Goal: Information Seeking & Learning: Learn about a topic

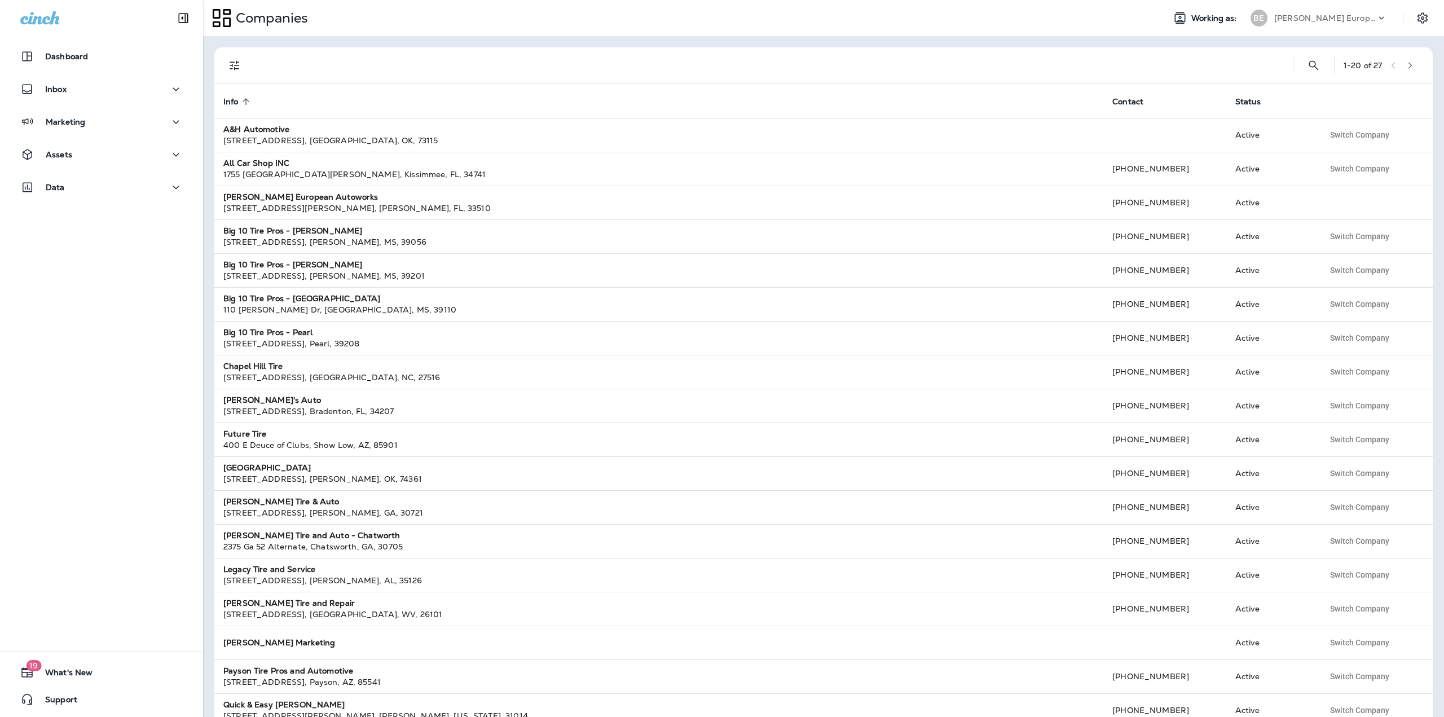
click at [1283, 7] on div "BE [PERSON_NAME] European Autoworks" at bounding box center [1319, 18] width 150 height 23
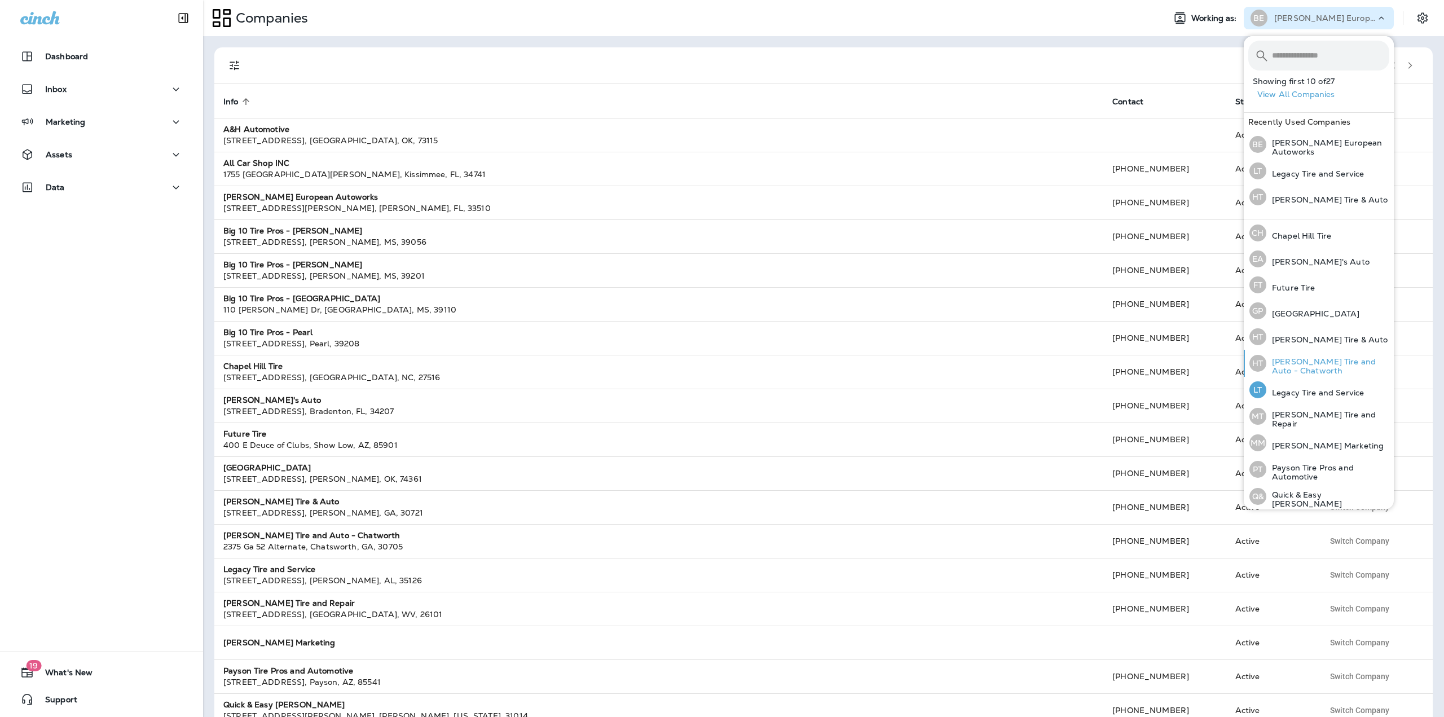
scroll to position [180, 0]
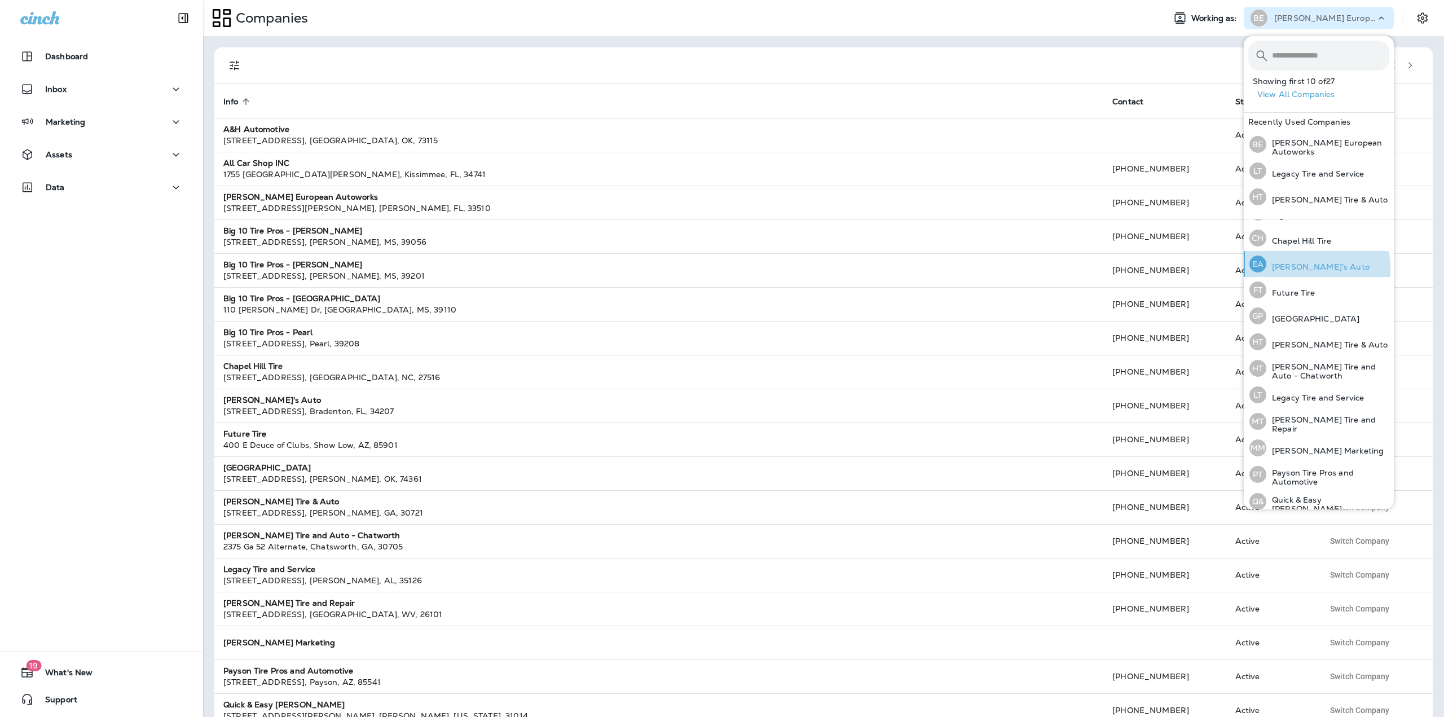
click at [1299, 264] on p "[PERSON_NAME]'s Auto" at bounding box center [1317, 266] width 103 height 9
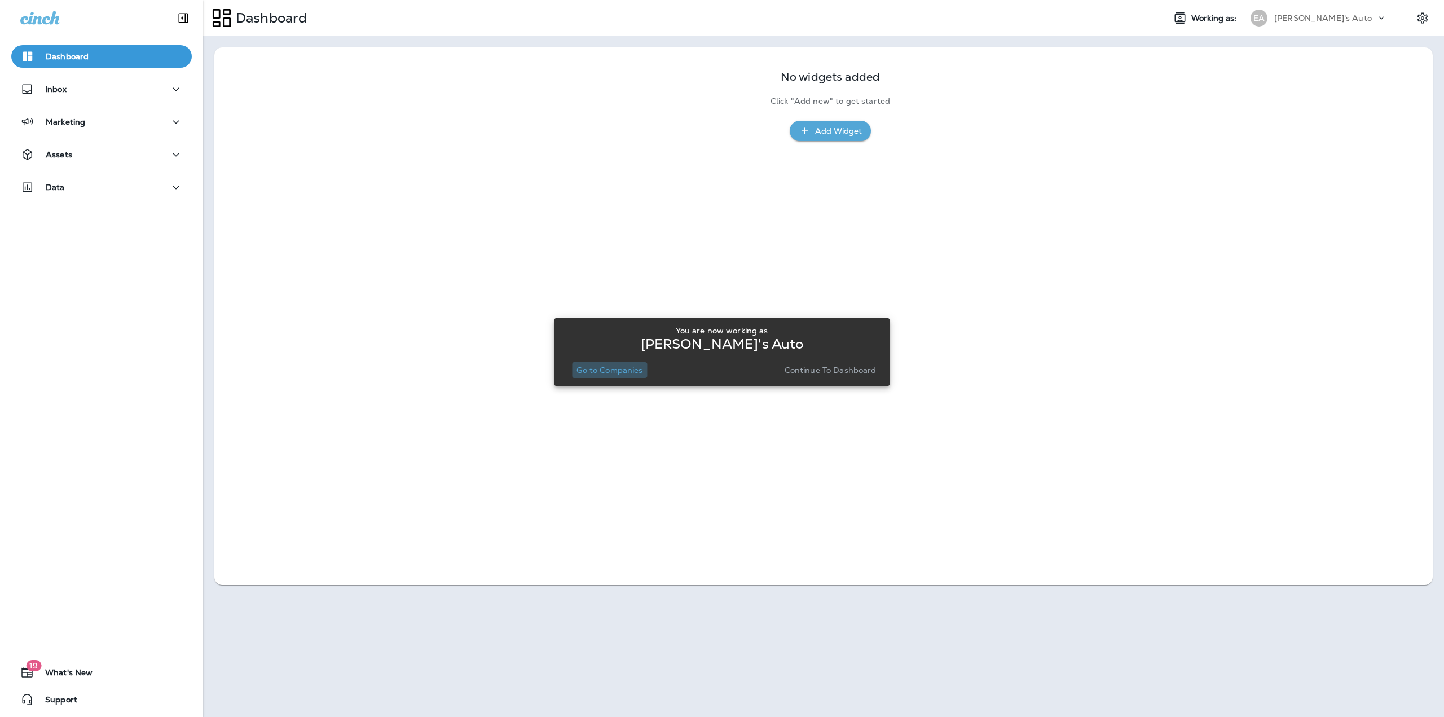
click at [579, 364] on button "Go to Companies" at bounding box center [609, 370] width 75 height 16
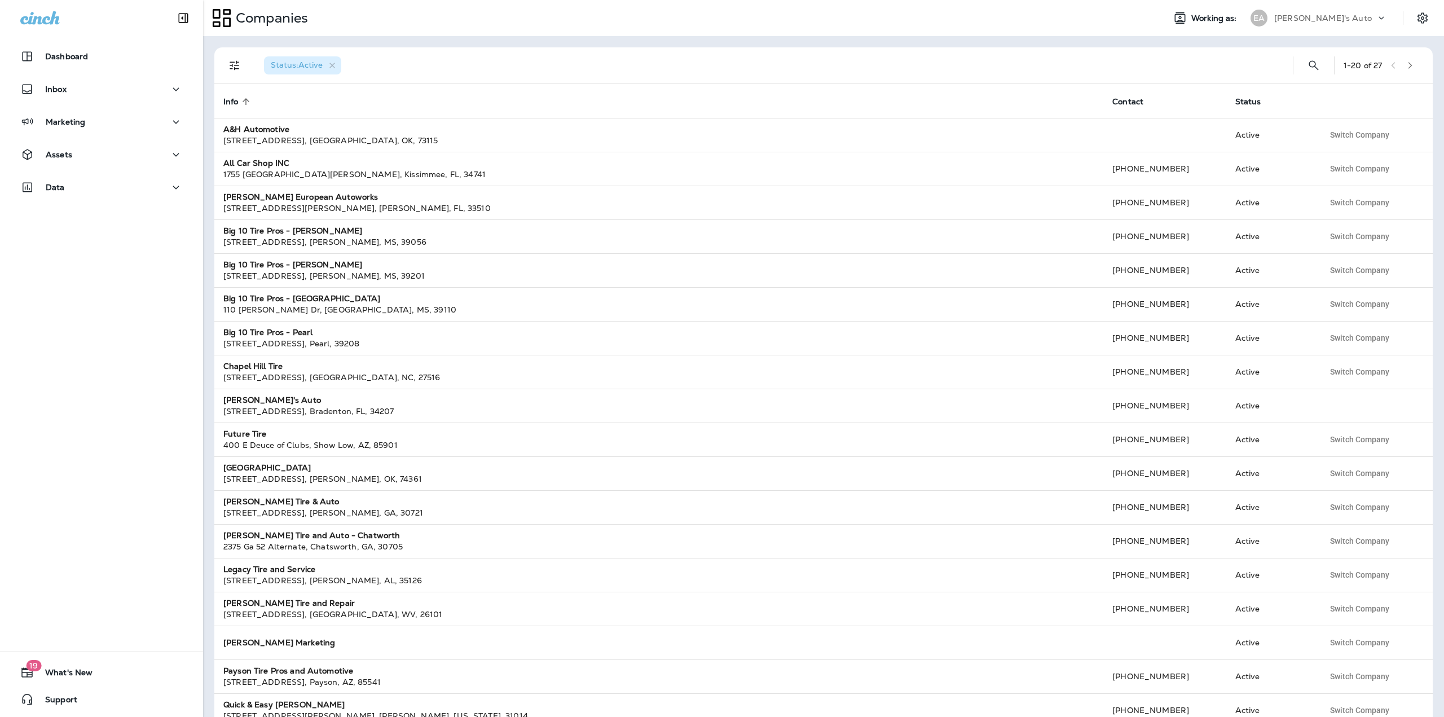
click at [1328, 21] on div "[PERSON_NAME]'s Auto" at bounding box center [1325, 18] width 102 height 17
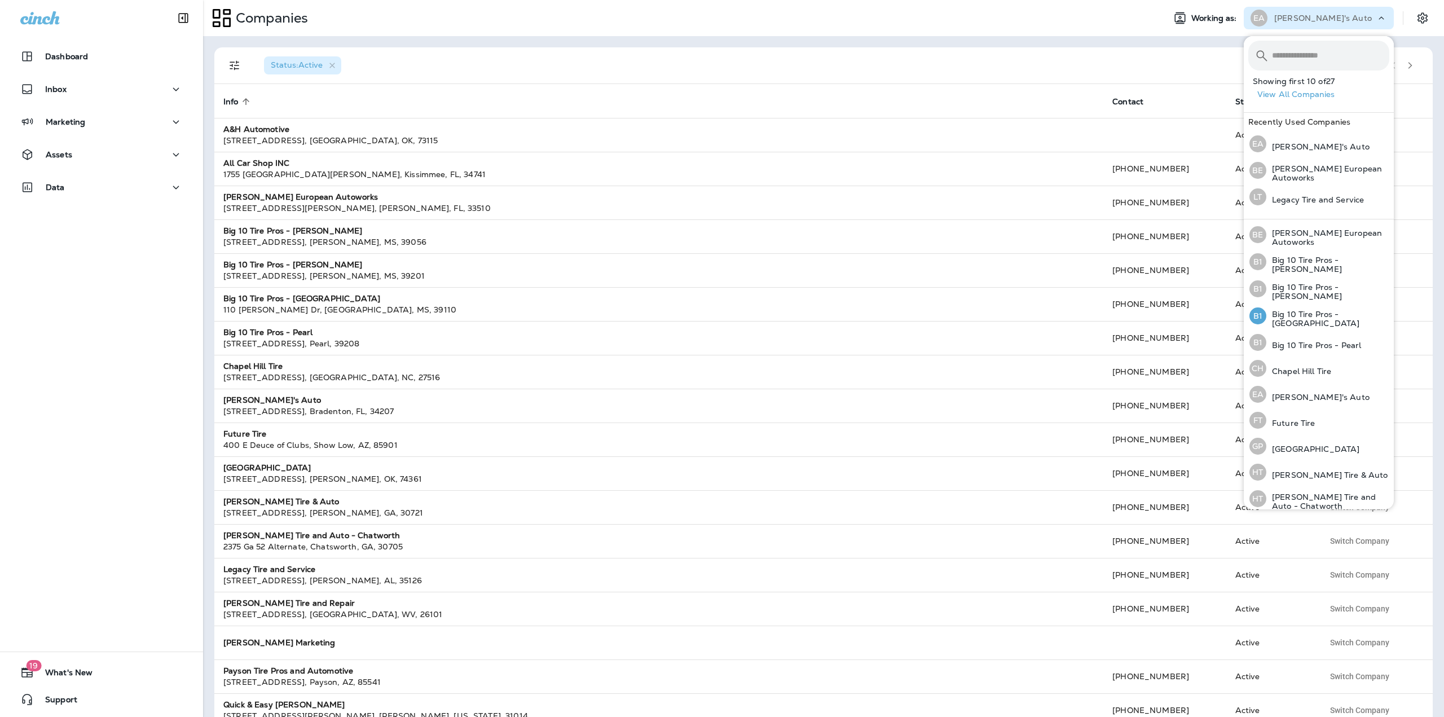
scroll to position [237, 0]
click at [1309, 284] on p "[PERSON_NAME] Tire & Auto" at bounding box center [1327, 288] width 122 height 9
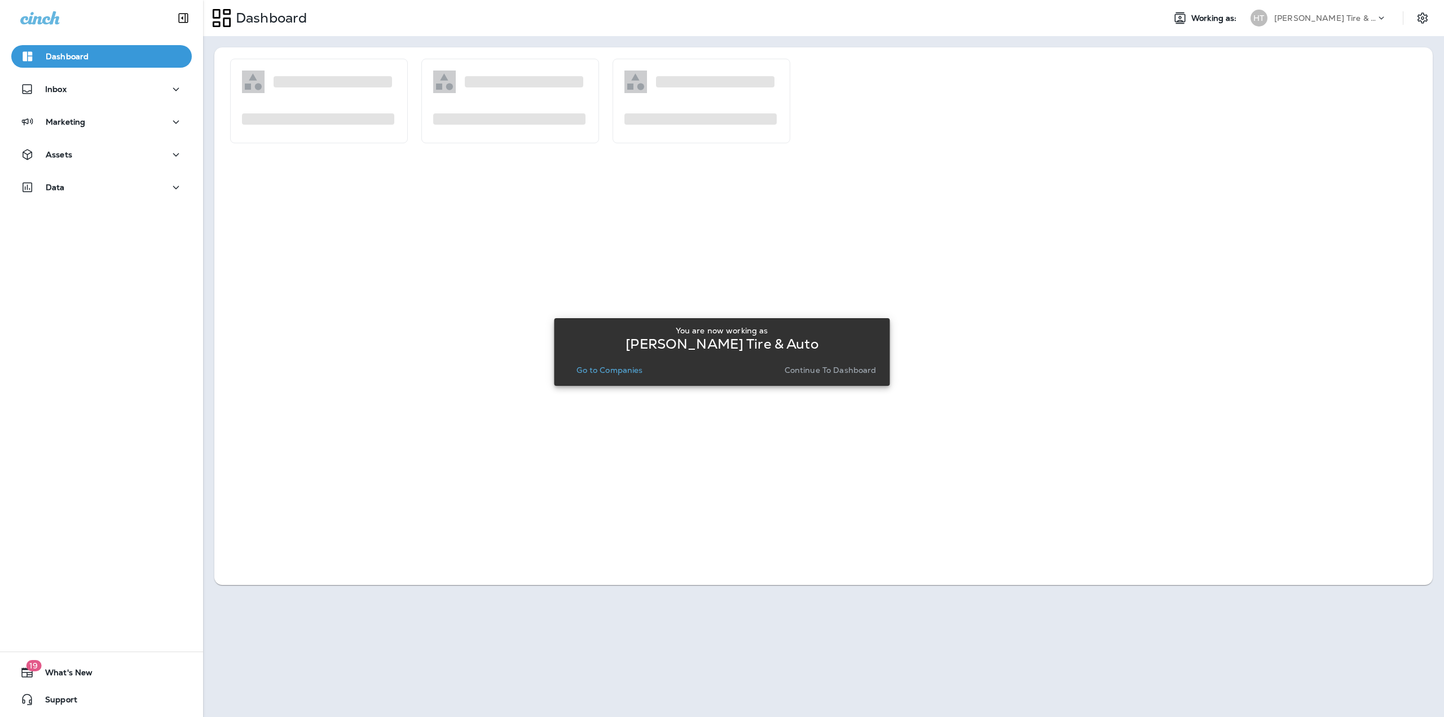
click at [611, 370] on p "Go to Companies" at bounding box center [609, 369] width 66 height 9
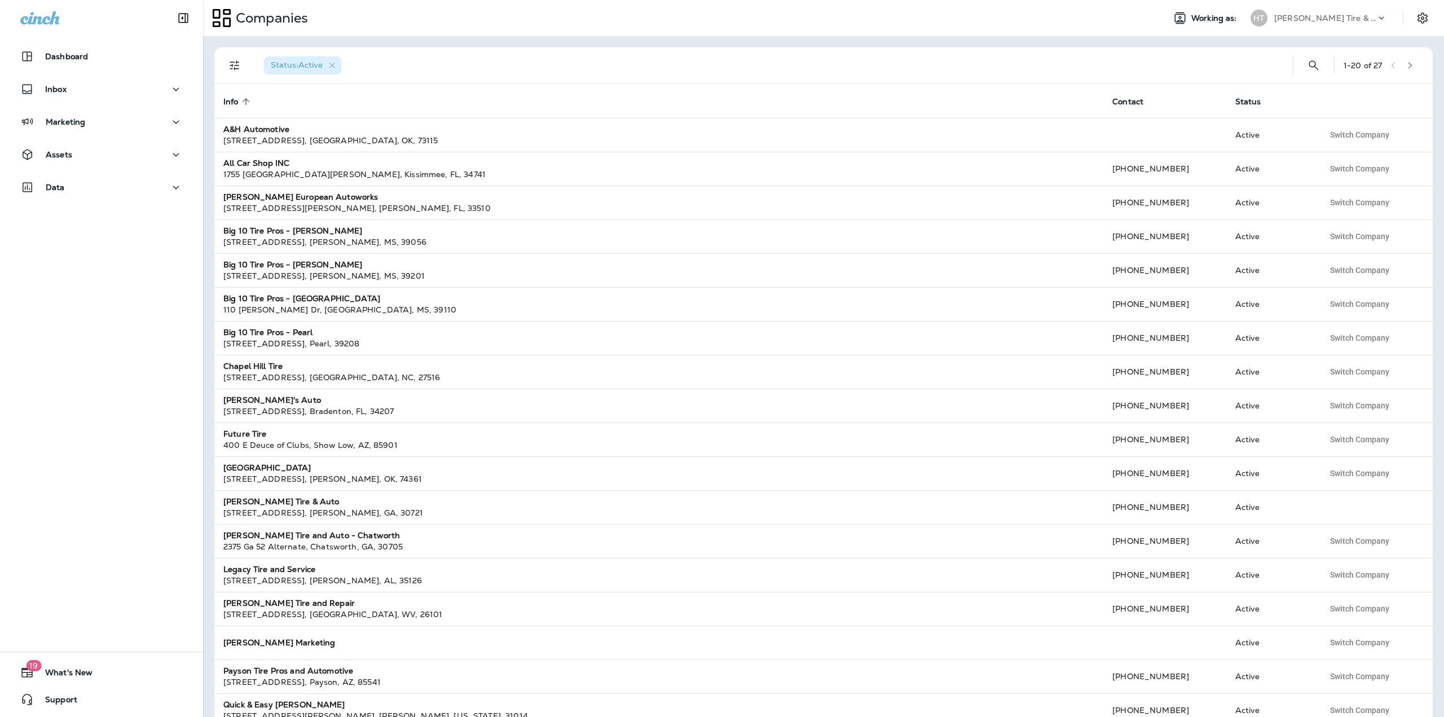
click at [1360, 17] on div "[PERSON_NAME] Tire & Auto" at bounding box center [1325, 18] width 102 height 17
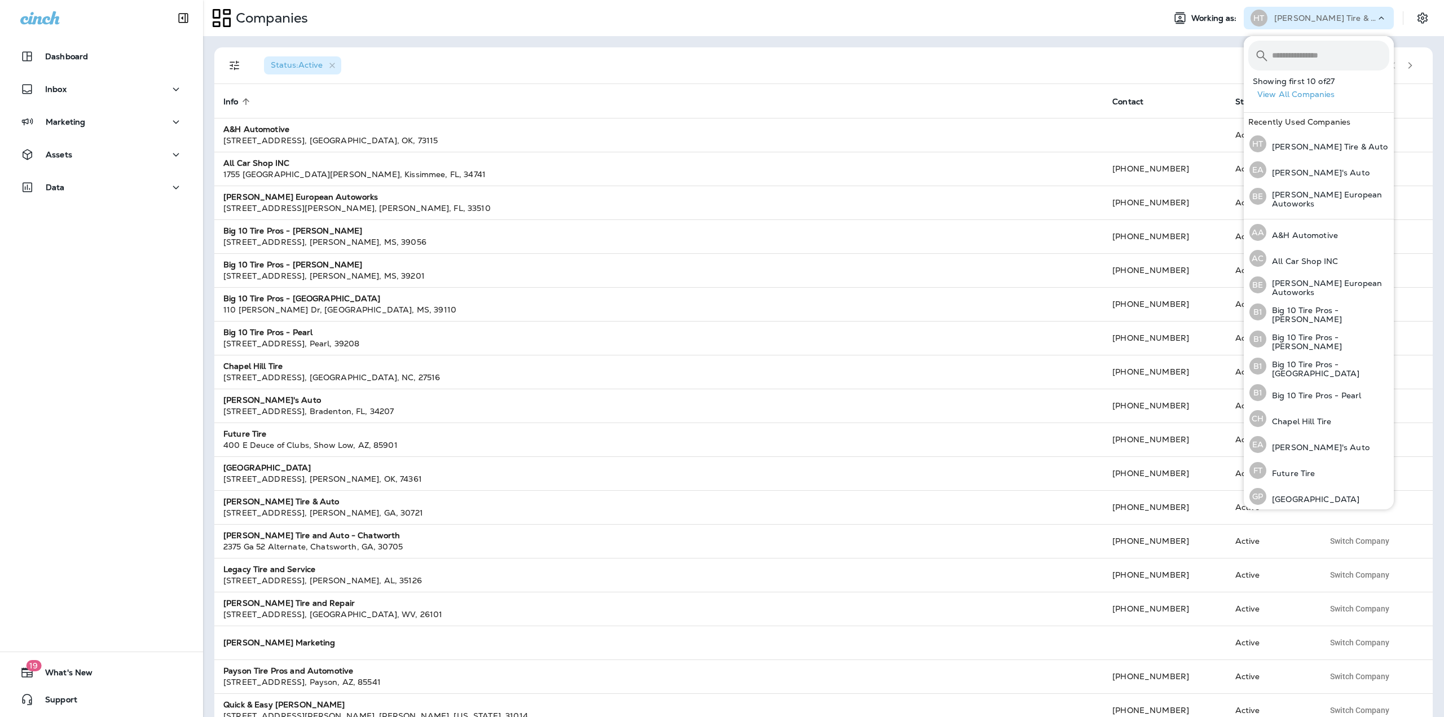
click at [1176, 74] on div "Status : Active" at bounding box center [769, 65] width 1029 height 36
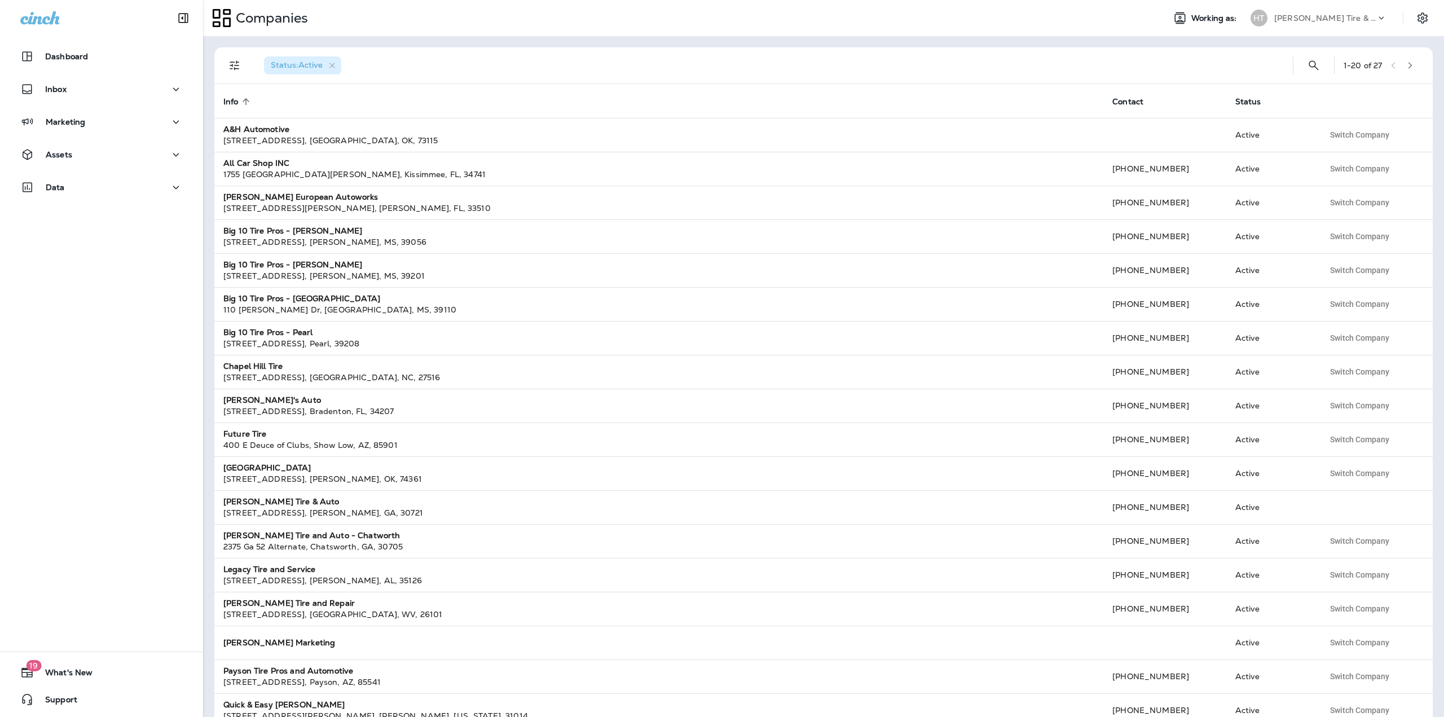
click at [1371, 25] on div "[PERSON_NAME] Tire & Auto" at bounding box center [1325, 18] width 102 height 17
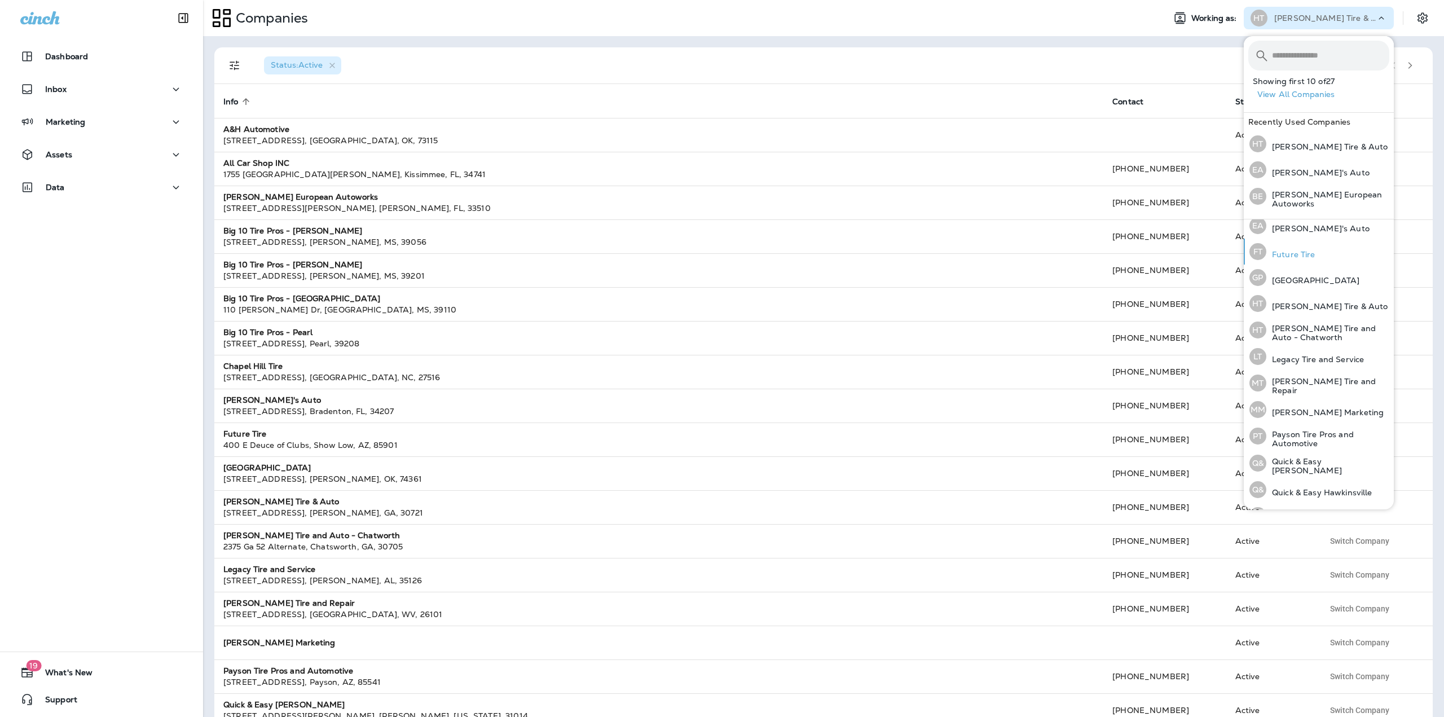
scroll to position [237, 0]
click at [1162, 57] on div "Status : Active" at bounding box center [769, 65] width 1029 height 36
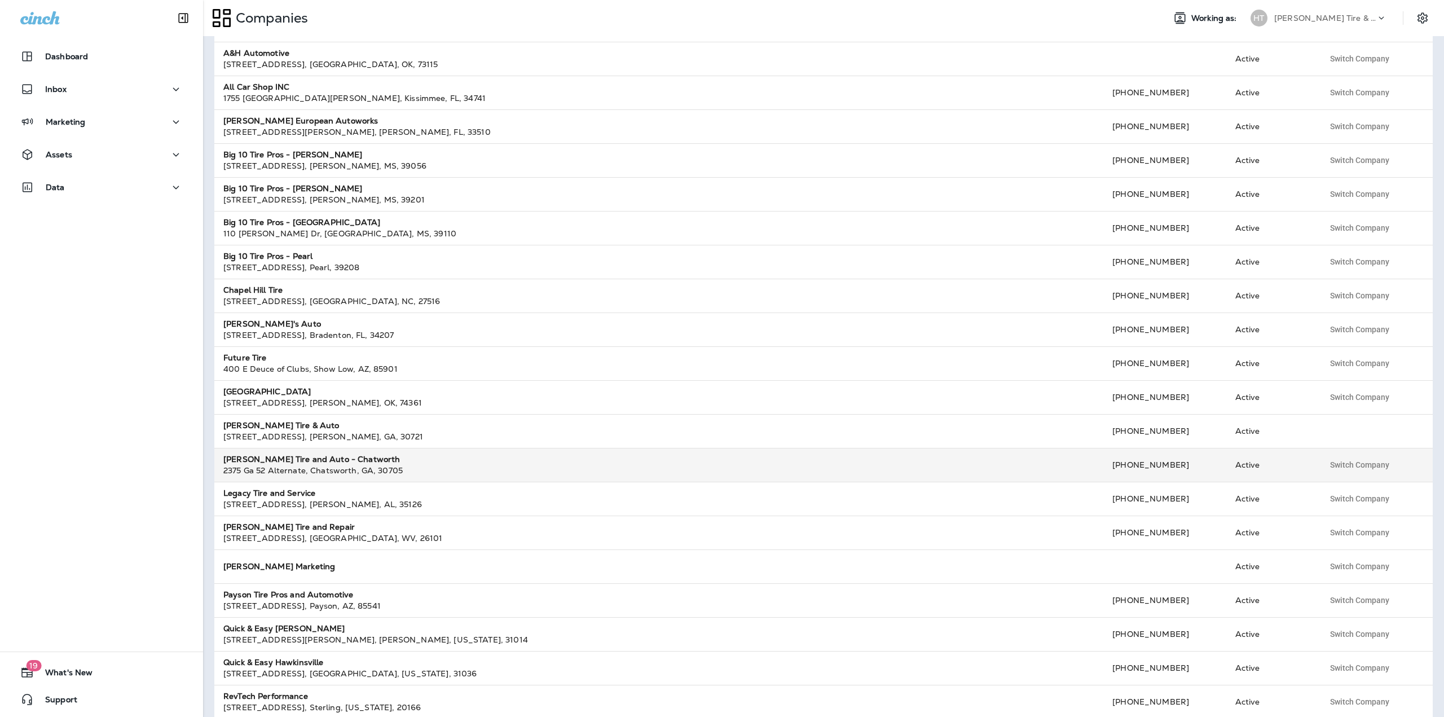
scroll to position [90, 0]
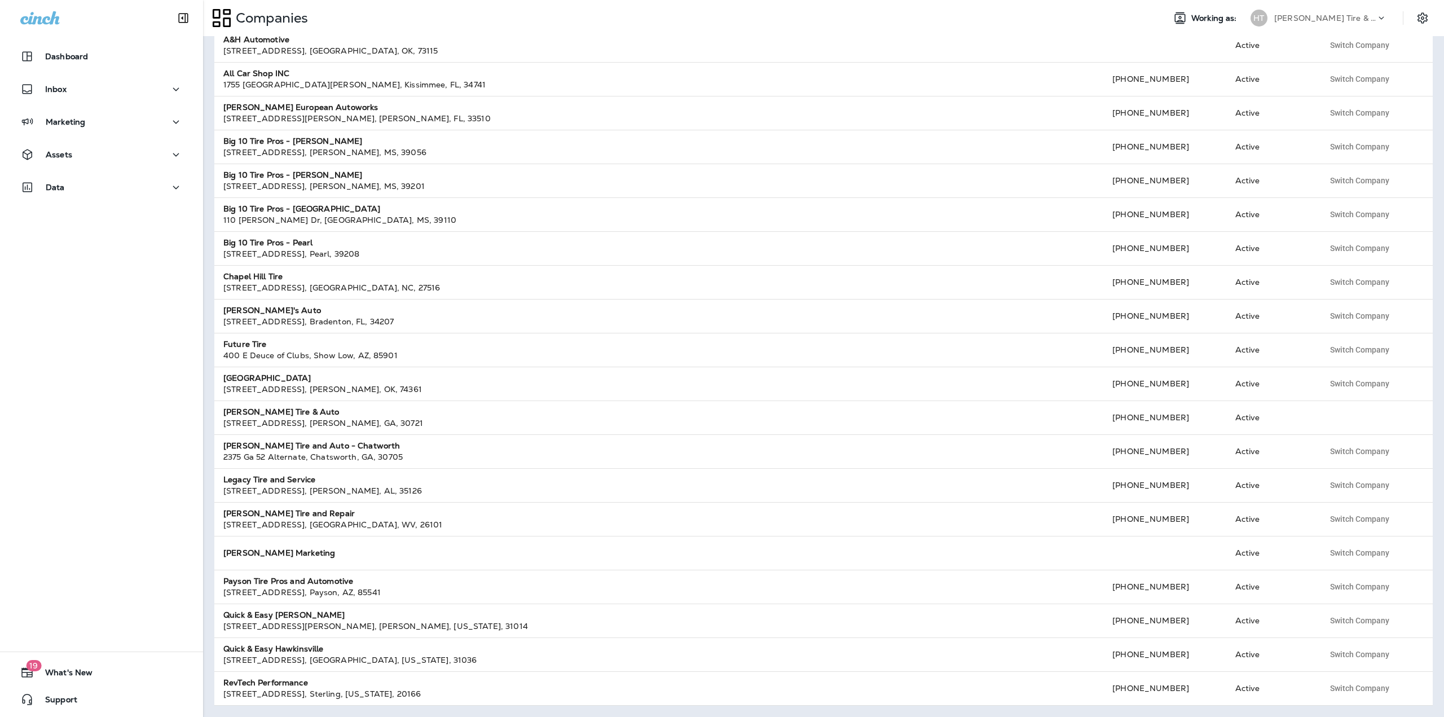
click at [1322, 15] on p "[PERSON_NAME] Tire & Auto" at bounding box center [1325, 18] width 102 height 9
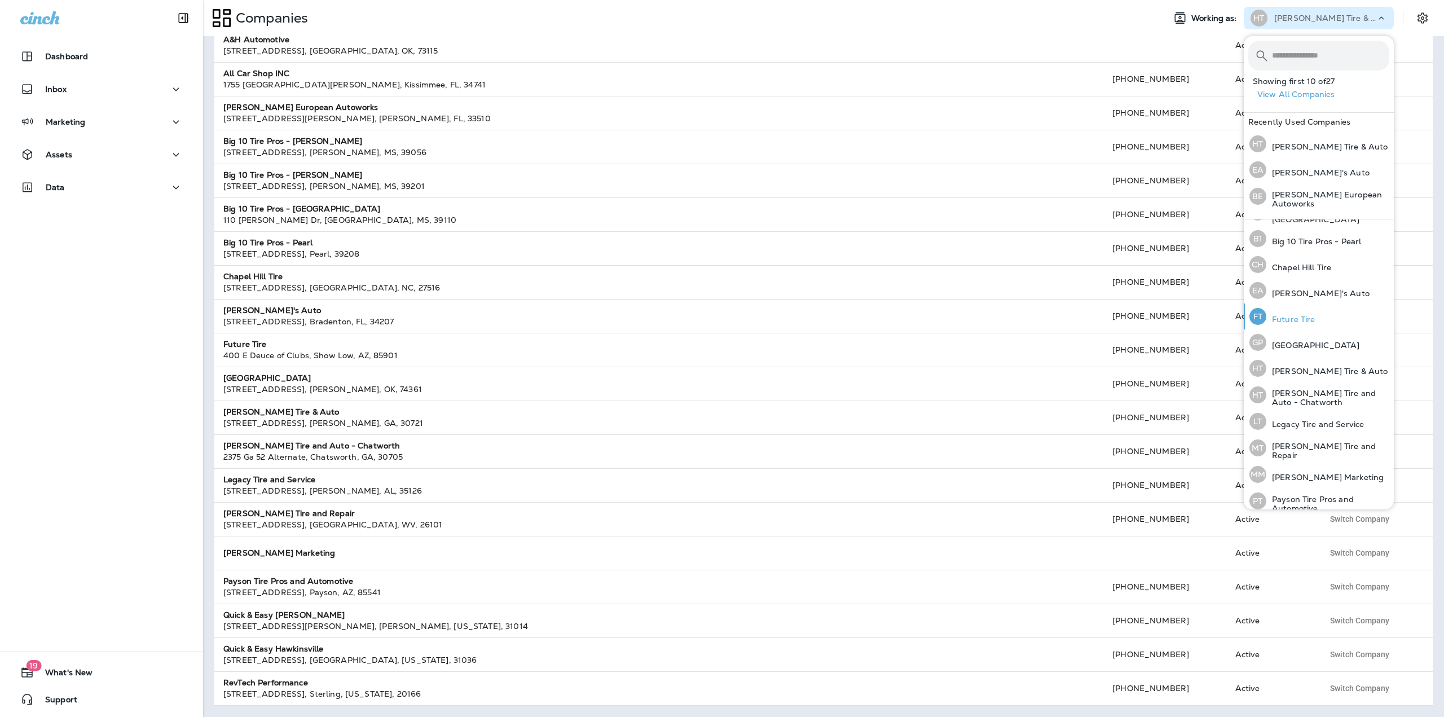
scroll to position [237, 0]
click at [1307, 412] on p "Payson Tire Pros and Automotive" at bounding box center [1327, 421] width 123 height 18
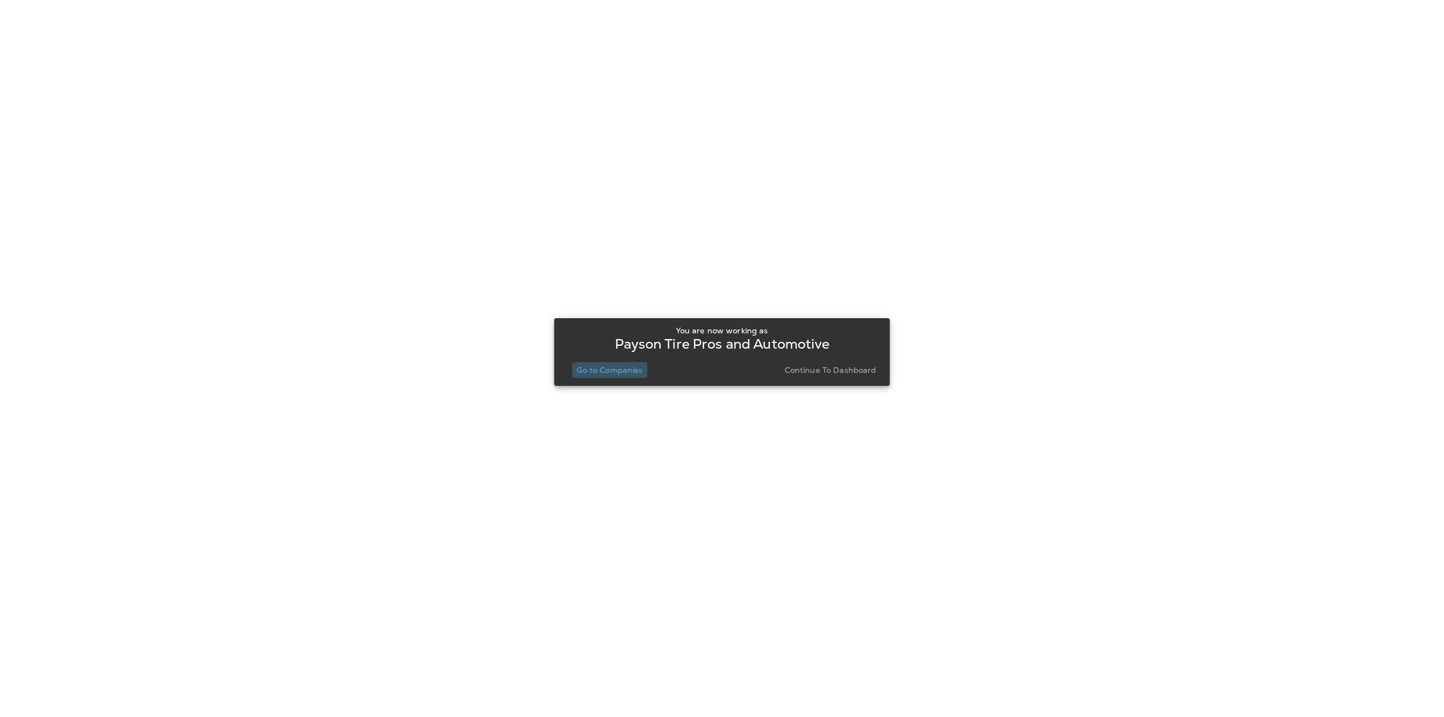
click at [587, 373] on p "Go to Companies" at bounding box center [609, 369] width 66 height 9
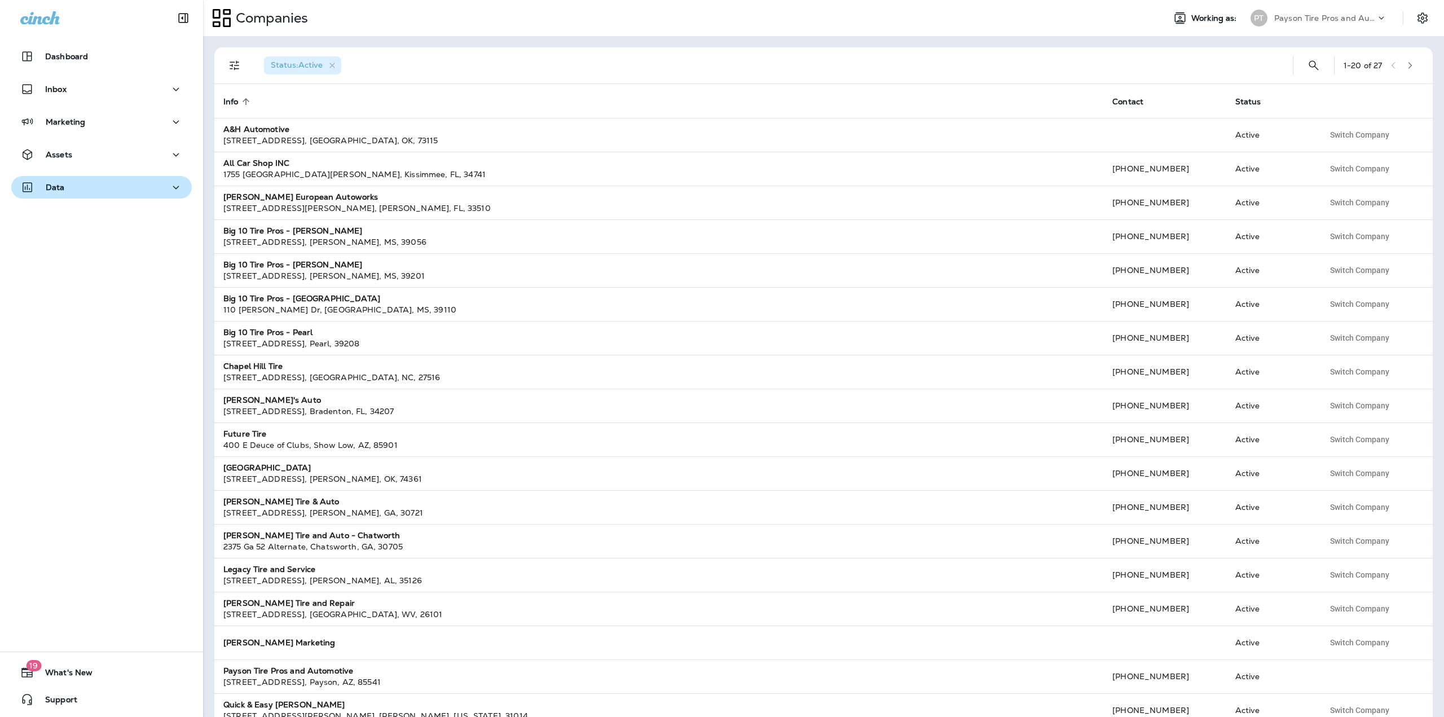
click at [106, 194] on div "Data" at bounding box center [101, 187] width 162 height 14
click at [72, 213] on p "Analytics" at bounding box center [67, 217] width 47 height 11
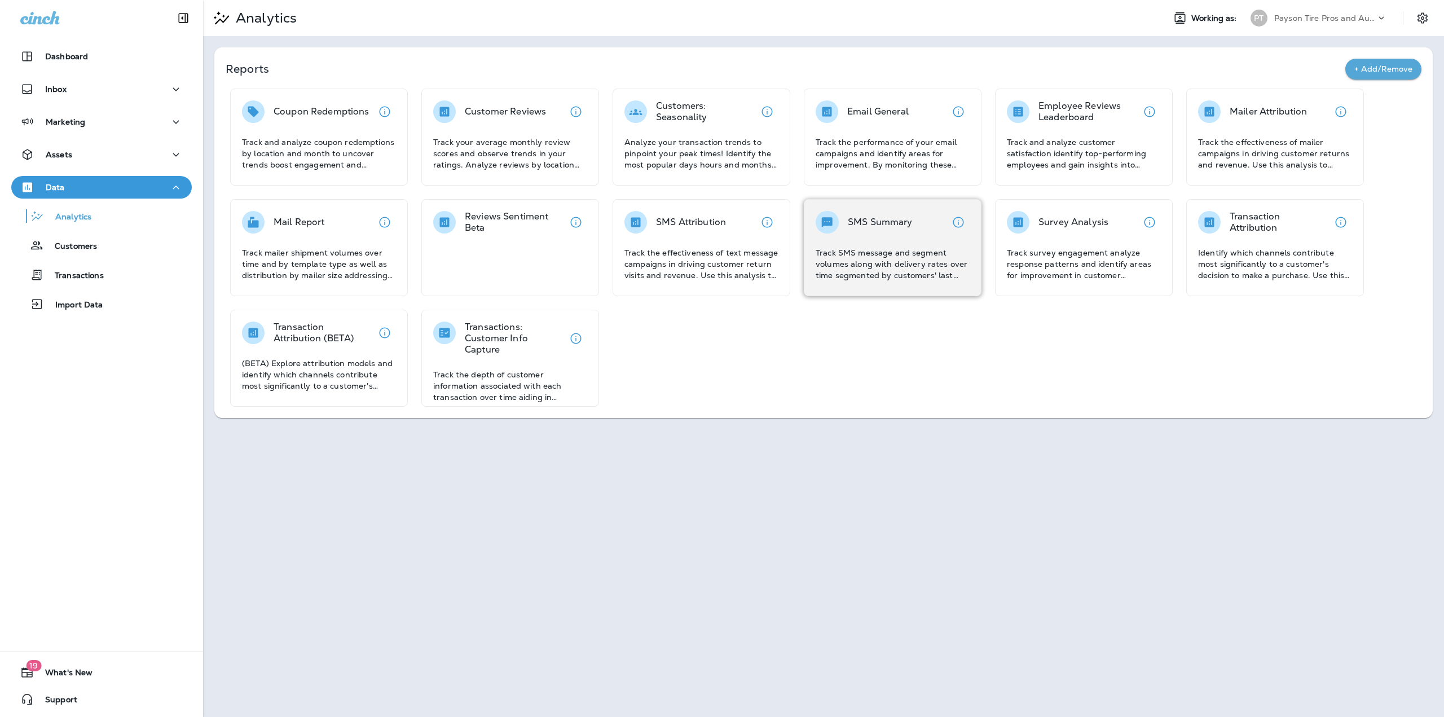
click at [908, 242] on div "SMS Summary Track SMS message and segment volumes along with delivery rates ove…" at bounding box center [892, 246] width 154 height 70
